Goal: Transaction & Acquisition: Purchase product/service

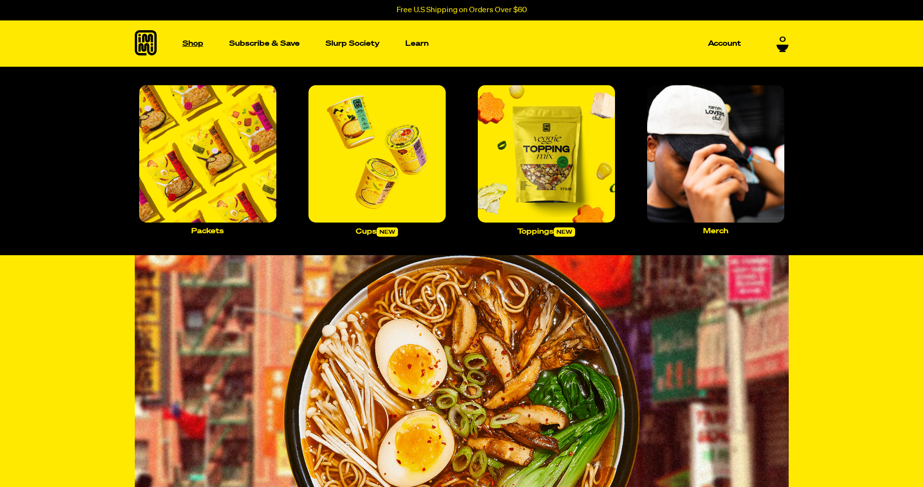
click at [192, 46] on p "Shop" at bounding box center [192, 43] width 21 height 7
click at [224, 153] on img "Main navigation" at bounding box center [207, 153] width 137 height 137
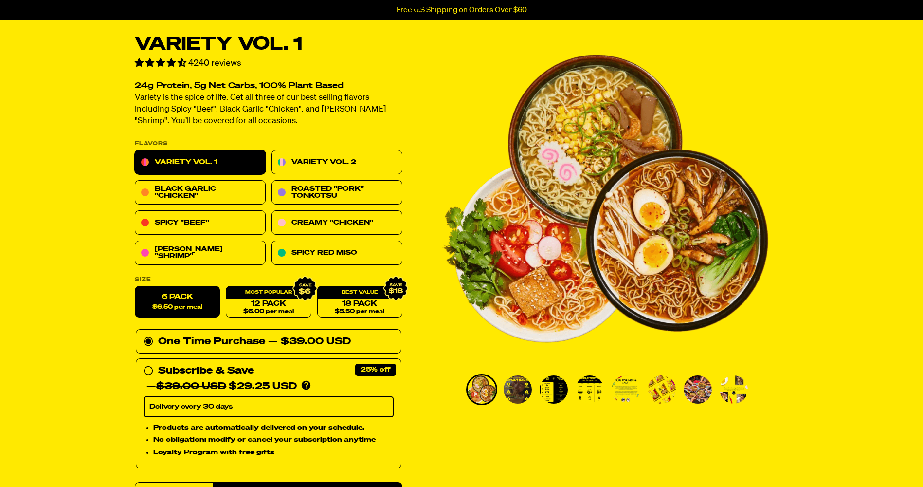
scroll to position [49, 0]
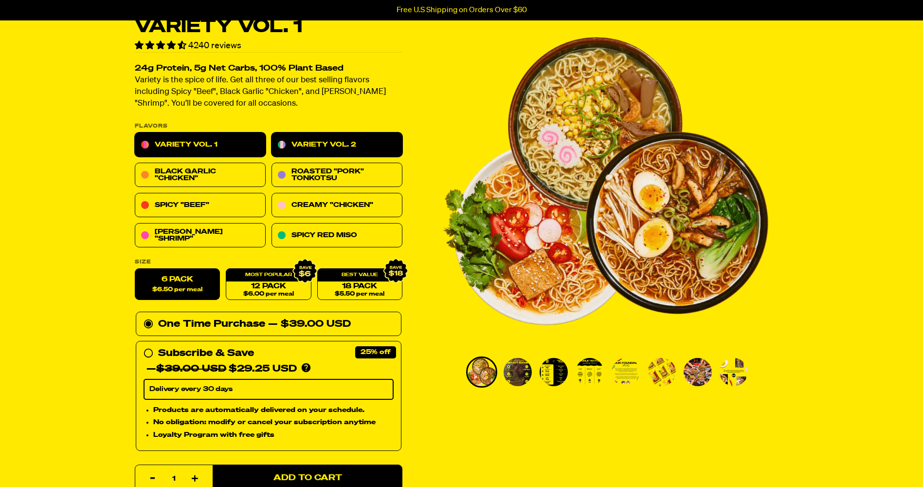
click at [305, 142] on link "Variety Vol. 2" at bounding box center [337, 145] width 131 height 24
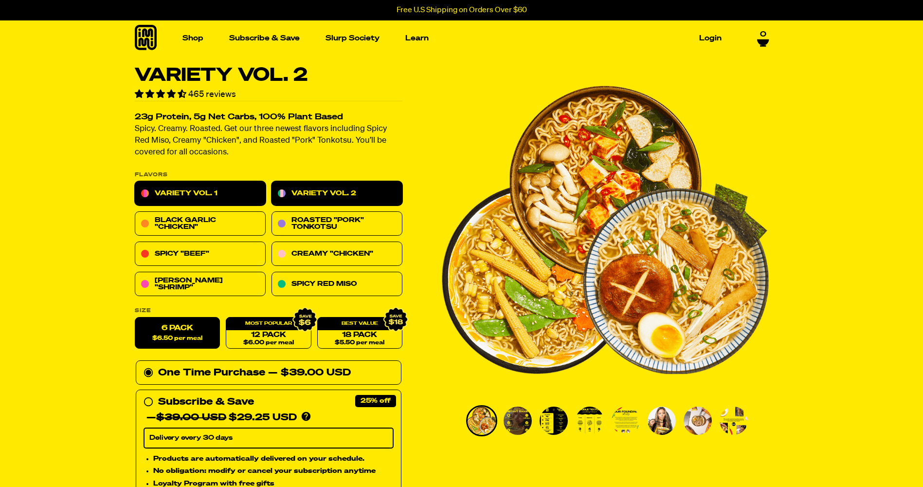
click at [208, 190] on link "Variety Vol. 1" at bounding box center [200, 194] width 131 height 24
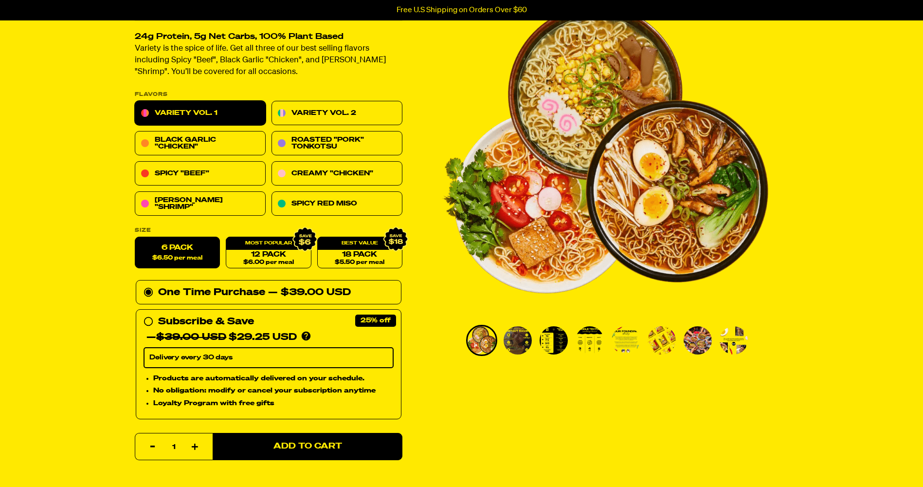
scroll to position [97, 0]
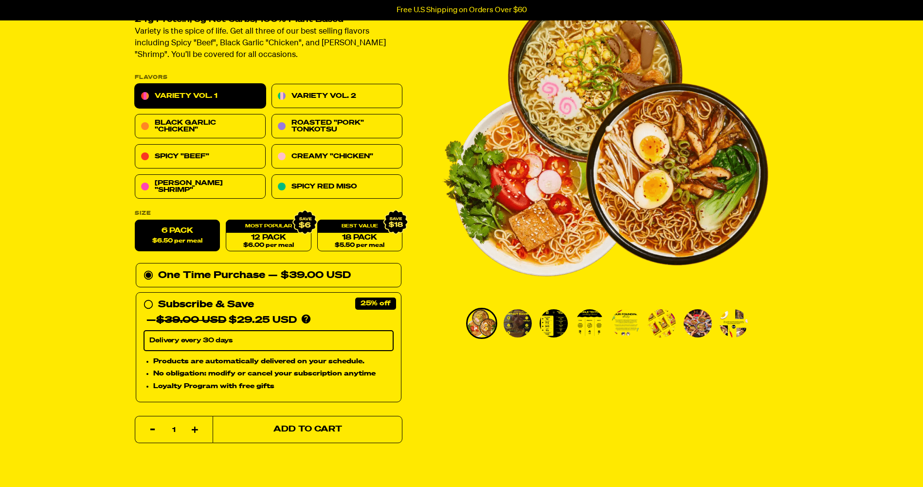
click at [259, 425] on button "Add to Cart" at bounding box center [308, 429] width 190 height 27
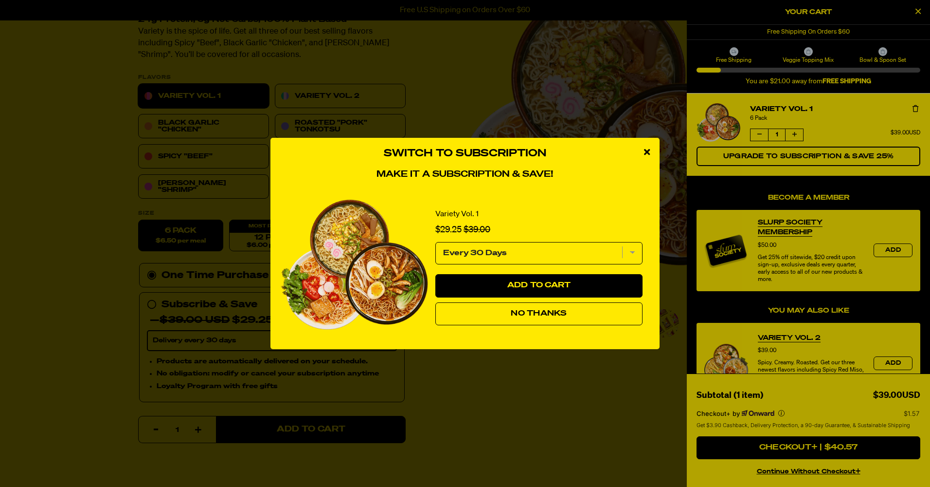
click at [518, 317] on button "No Thanks" at bounding box center [539, 313] width 207 height 23
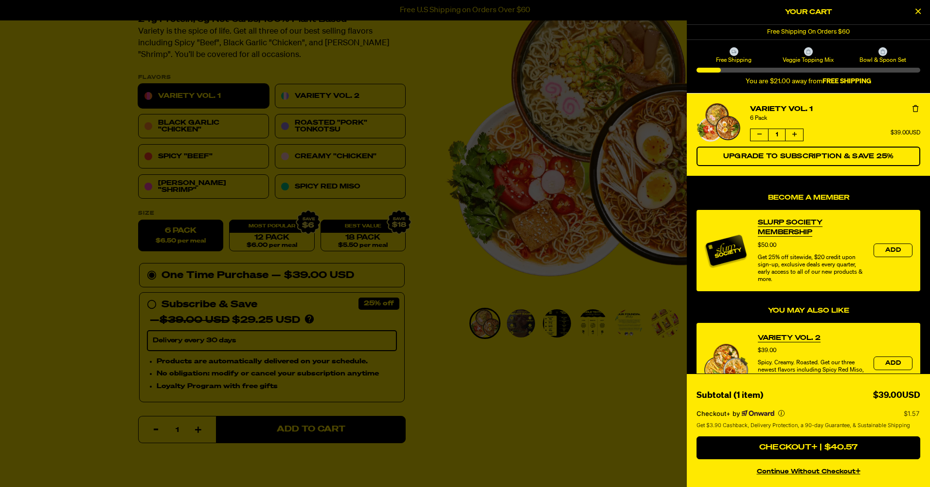
click at [347, 98] on div at bounding box center [465, 243] width 930 height 487
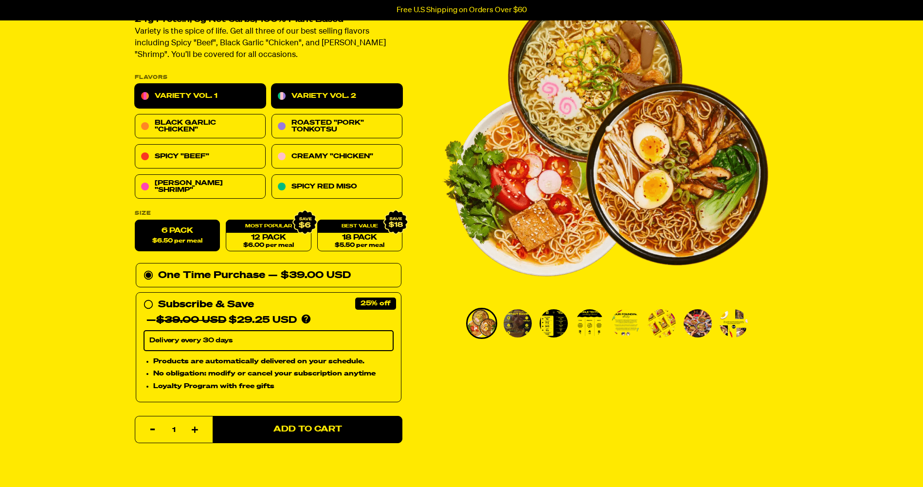
click at [346, 96] on link "Variety Vol. 2" at bounding box center [337, 96] width 131 height 24
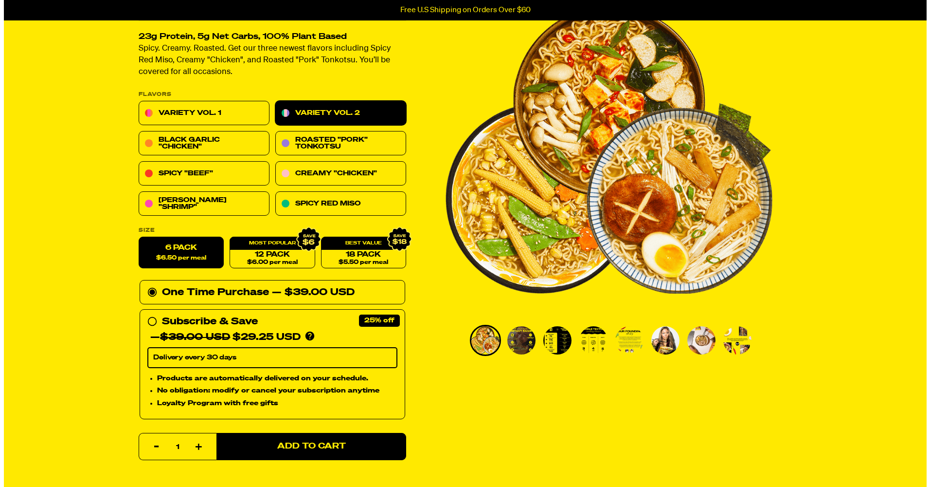
scroll to position [97, 0]
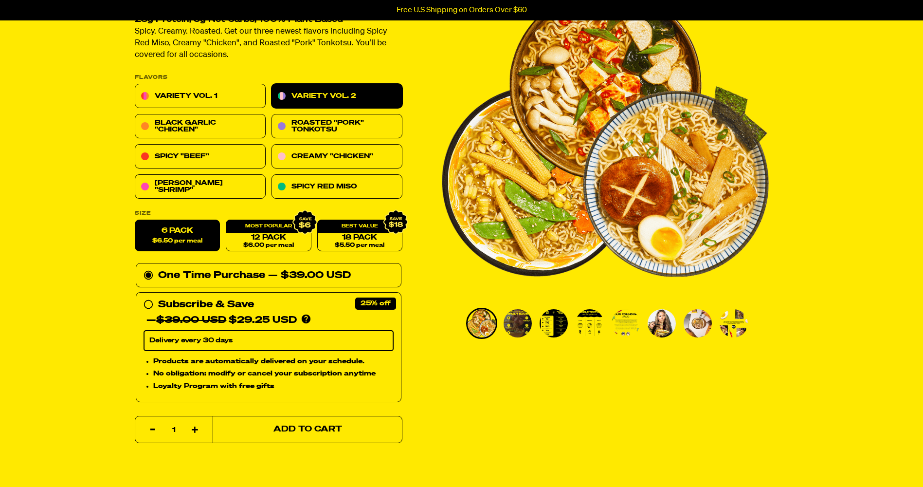
click at [287, 428] on span "Add to Cart" at bounding box center [307, 429] width 69 height 8
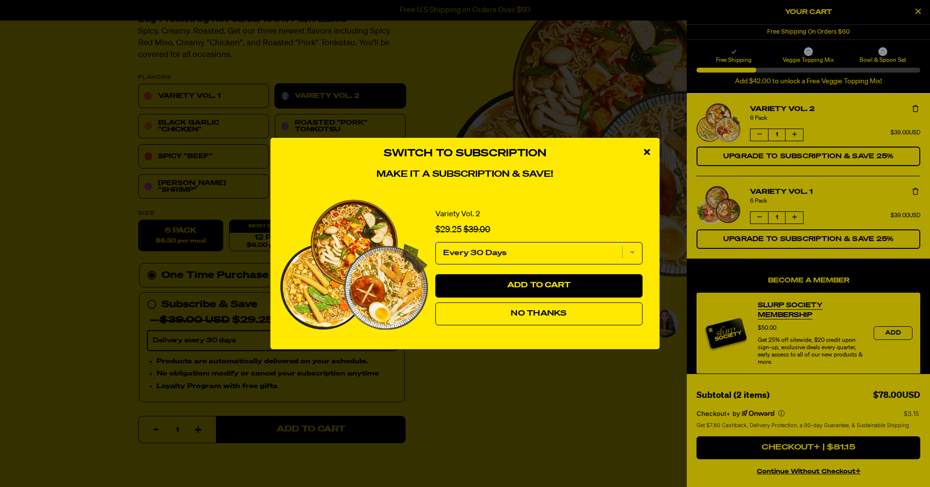
click at [582, 314] on button "No Thanks" at bounding box center [539, 313] width 207 height 23
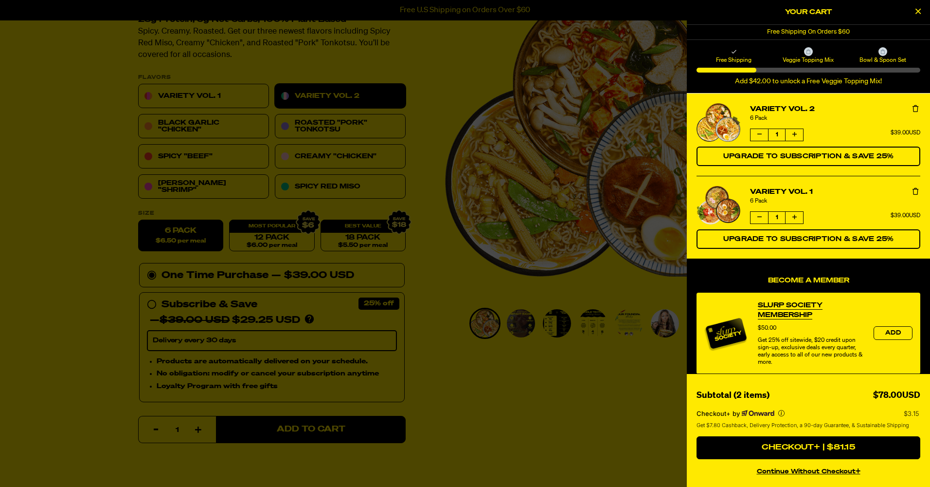
click at [801, 469] on button "continue without Checkout+" at bounding box center [809, 470] width 224 height 14
